Goal: Transaction & Acquisition: Download file/media

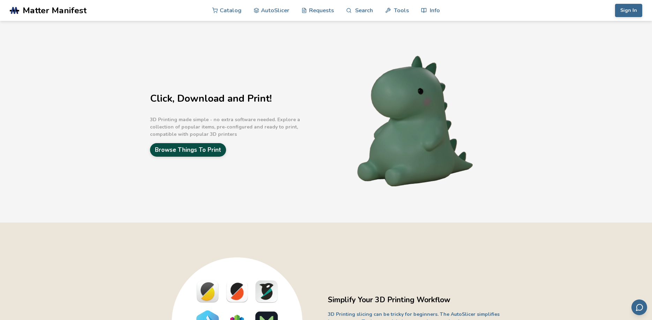
click at [184, 156] on link "Browse Things To Print" at bounding box center [188, 150] width 76 height 14
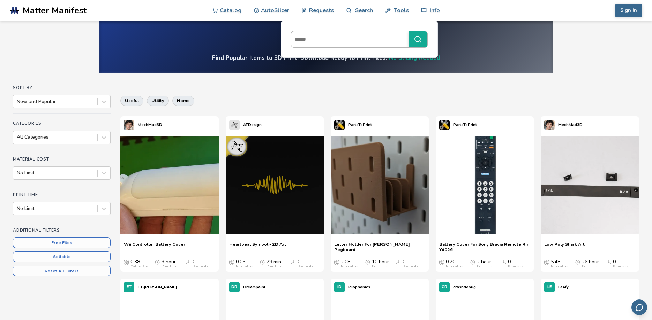
click at [361, 41] on input at bounding box center [348, 39] width 114 height 13
type input "****"
click at [408, 31] on button "****" at bounding box center [417, 39] width 19 height 16
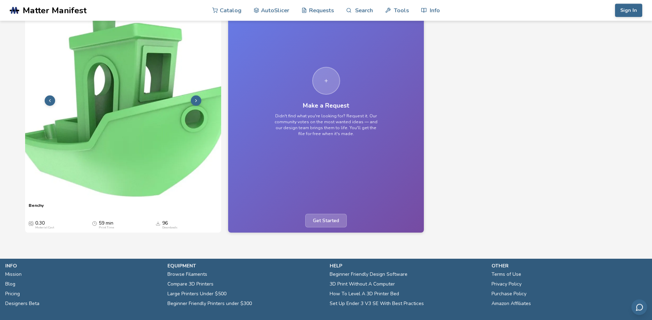
scroll to position [107, 0]
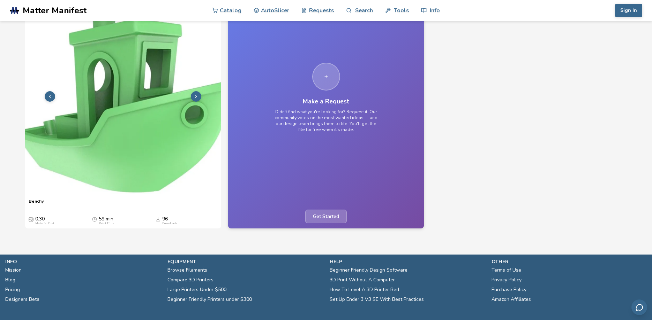
click at [111, 105] on img at bounding box center [123, 96] width 196 height 196
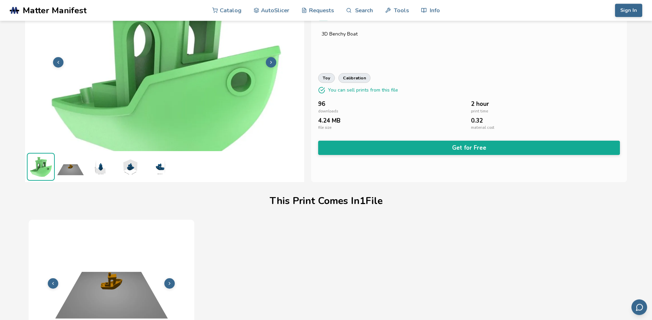
scroll to position [19, 0]
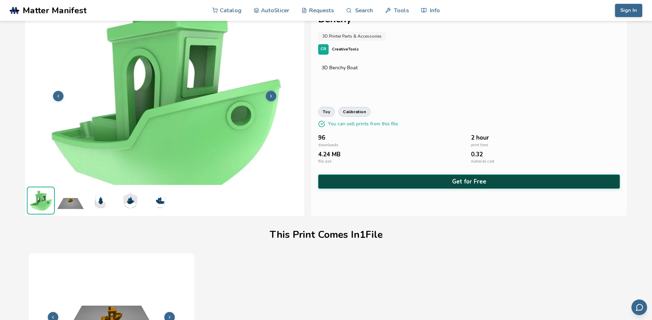
click at [457, 183] on button "Get for Free" at bounding box center [469, 182] width 302 height 14
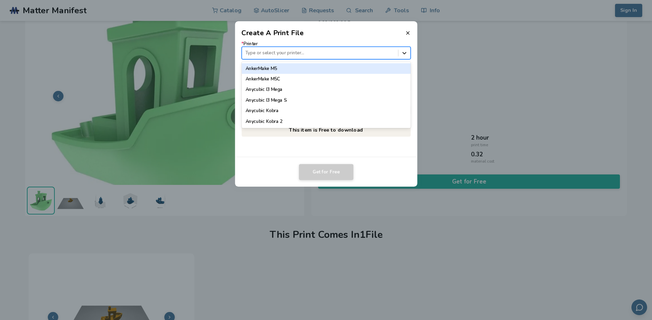
click at [406, 51] on icon at bounding box center [404, 53] width 7 height 7
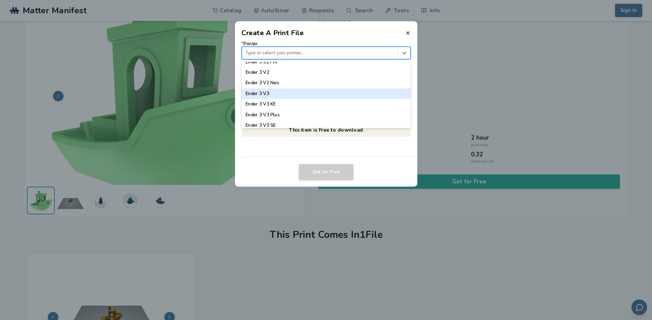
scroll to position [517, 0]
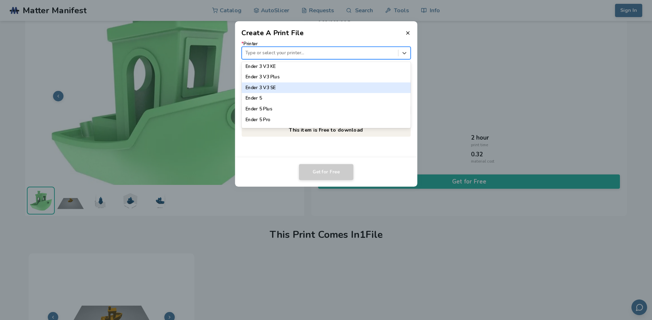
click at [276, 89] on div "Ender 3 V3 SE" at bounding box center [325, 88] width 169 height 10
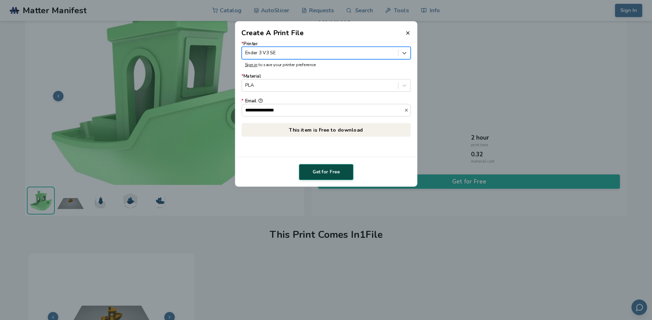
click at [333, 172] on button "Get for Free" at bounding box center [326, 172] width 54 height 16
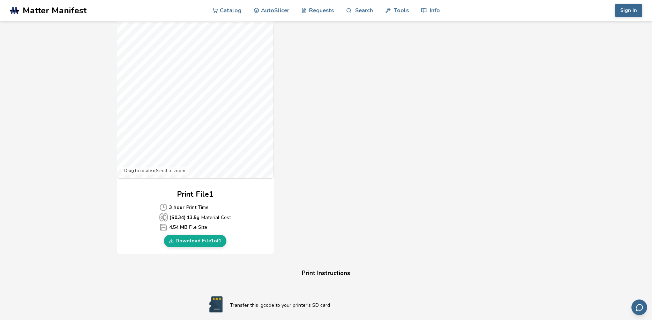
scroll to position [178, 0]
click at [200, 242] on link "Download File 1 of 1" at bounding box center [195, 240] width 62 height 13
